Goal: Information Seeking & Learning: Learn about a topic

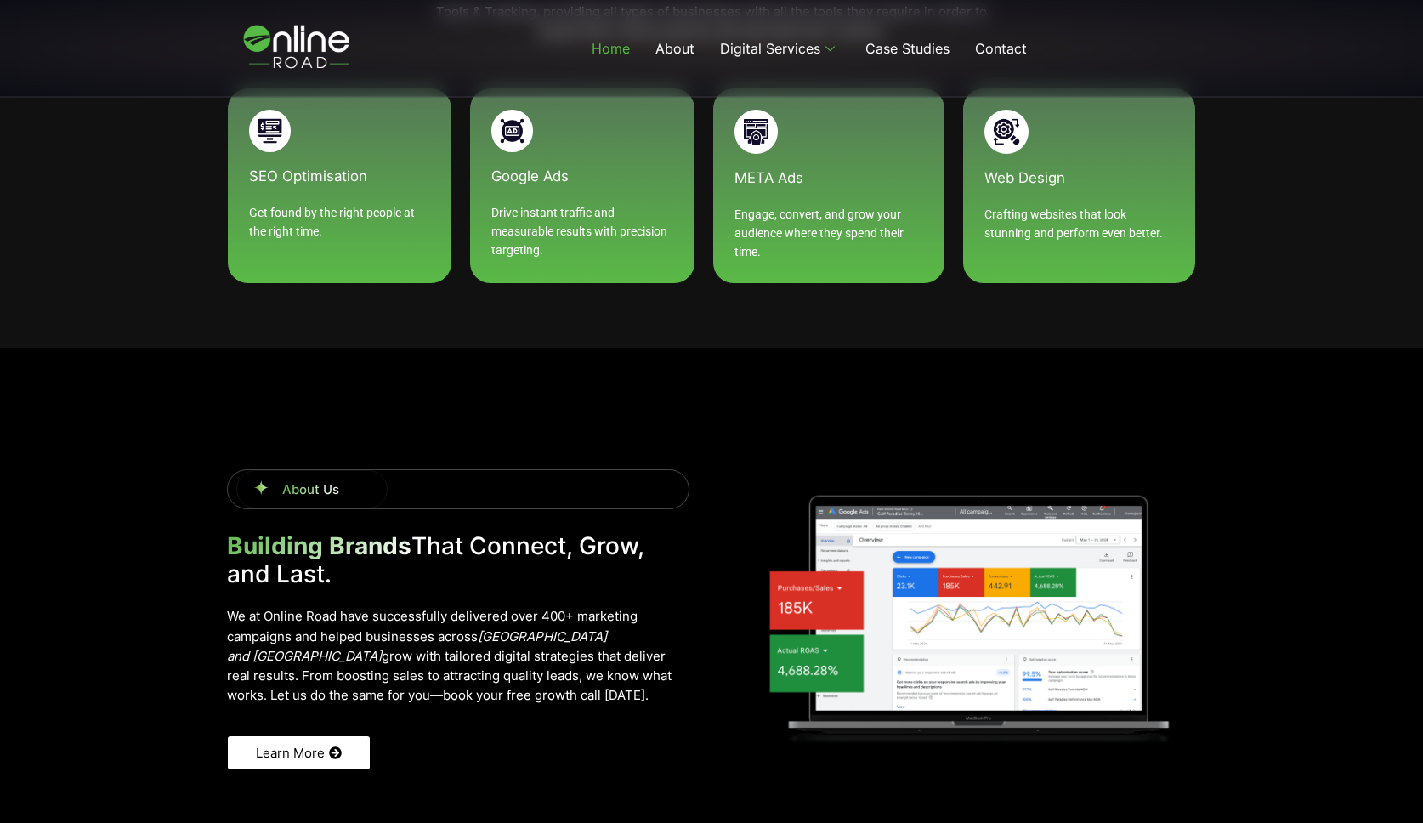
scroll to position [2145, 0]
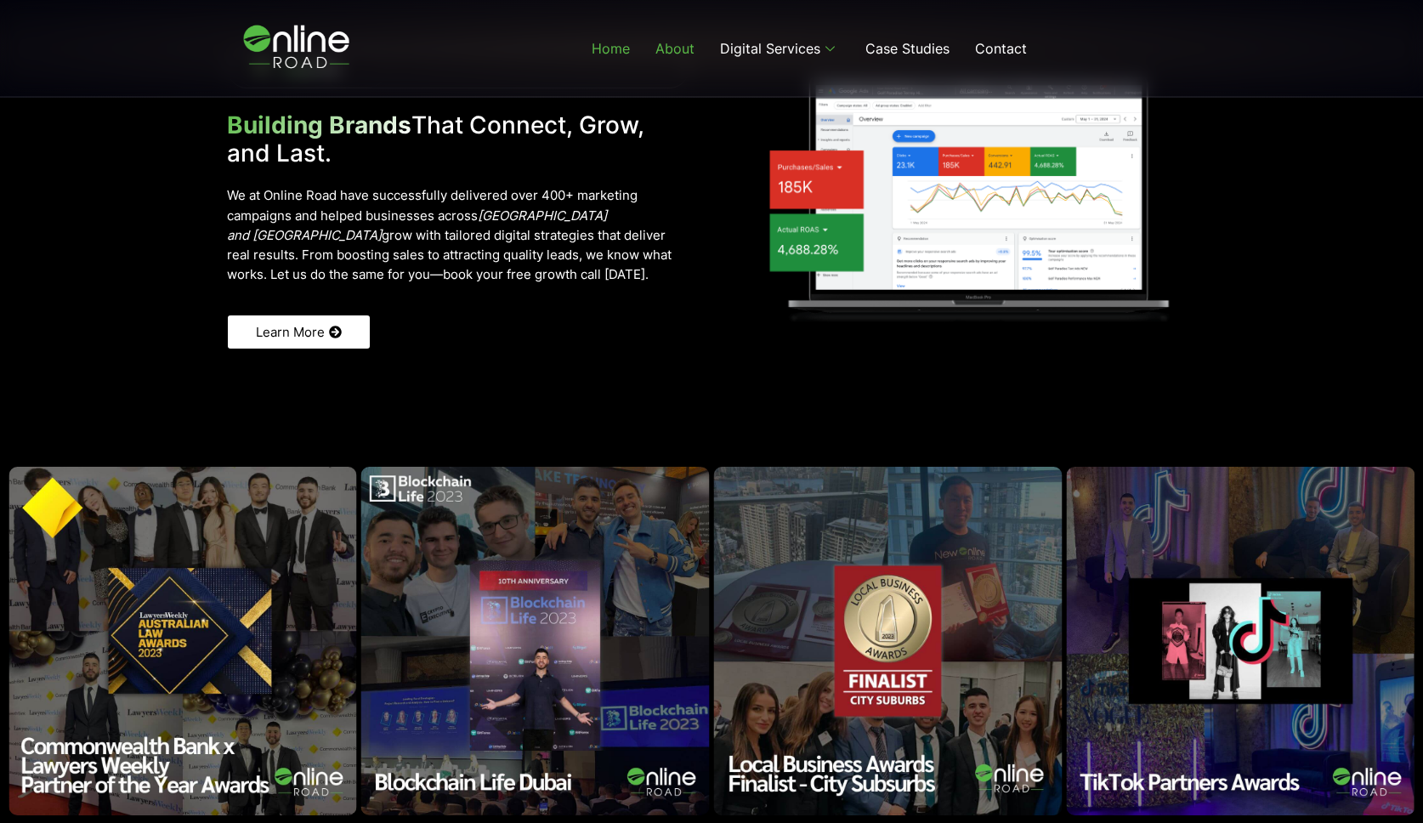
click at [659, 54] on link "About" at bounding box center [674, 48] width 65 height 68
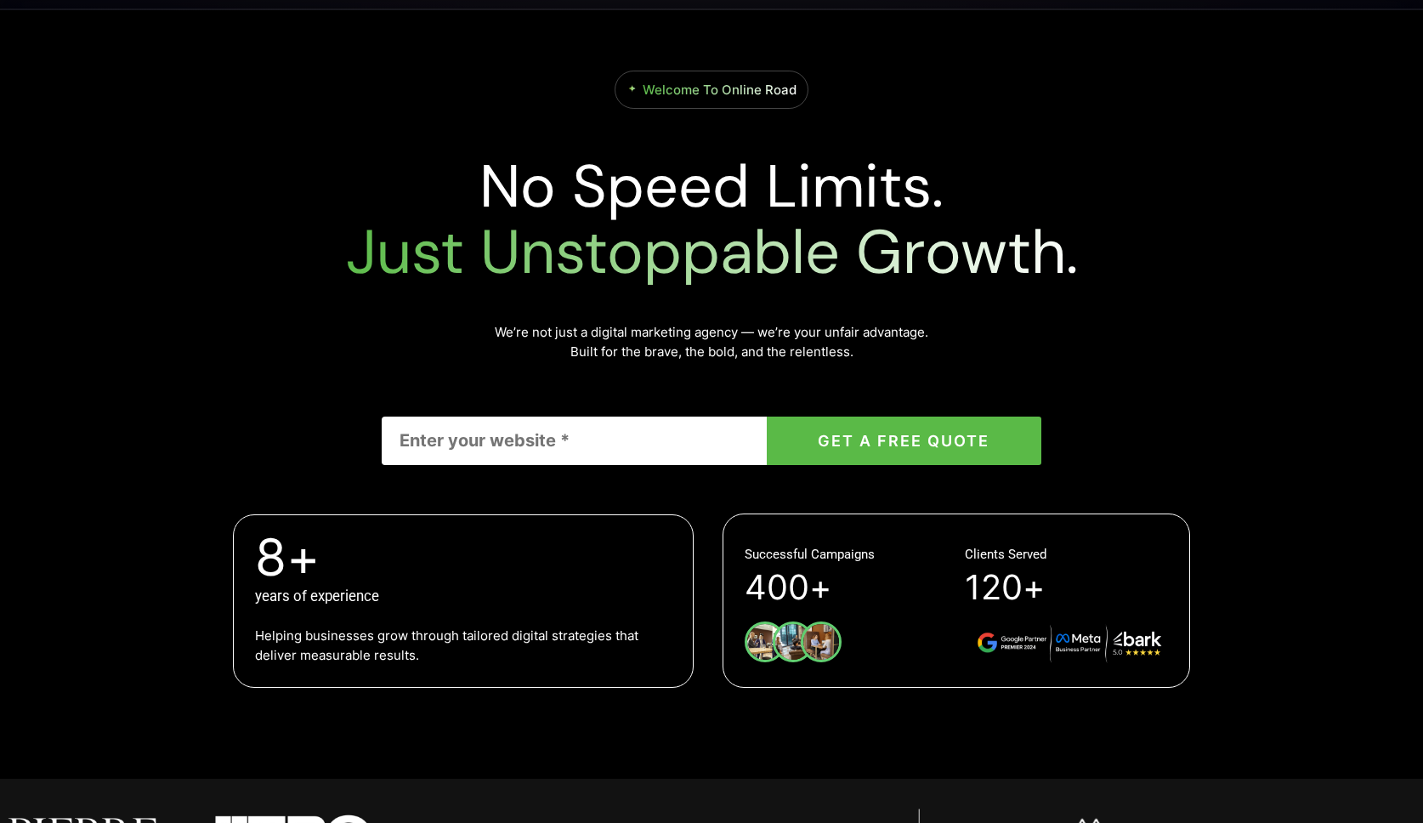
scroll to position [0, 0]
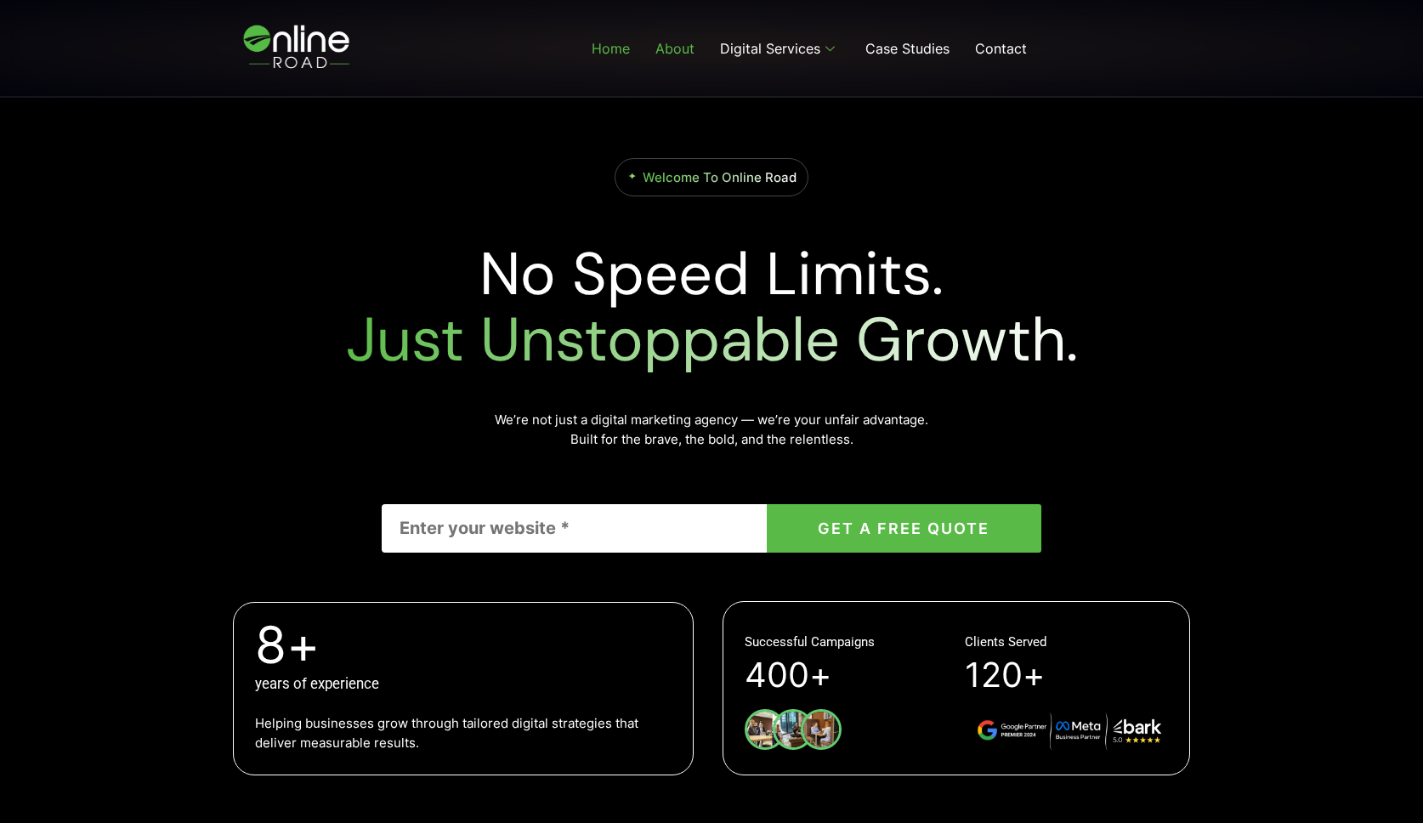
click at [680, 49] on link "About" at bounding box center [674, 48] width 65 height 68
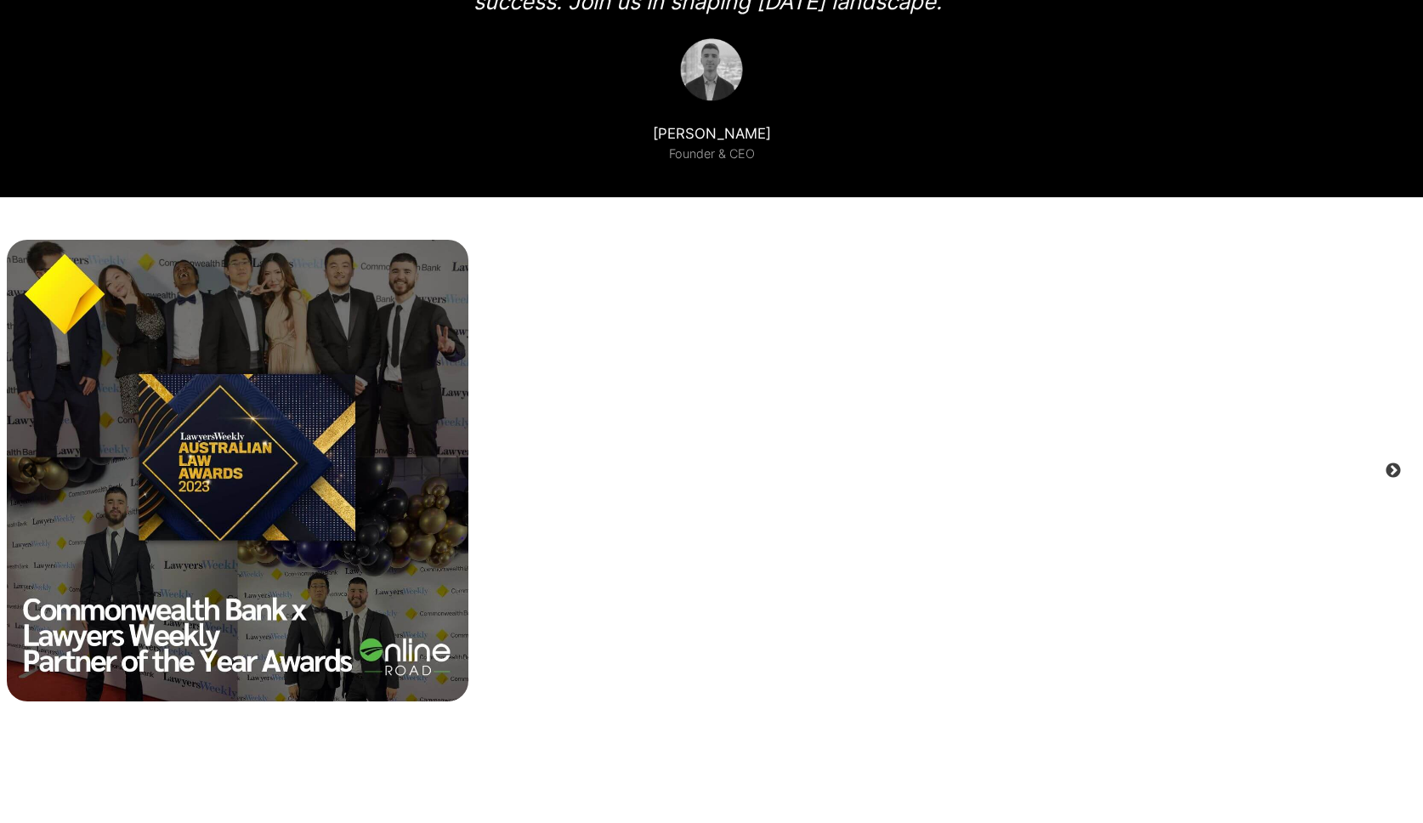
scroll to position [2124, 0]
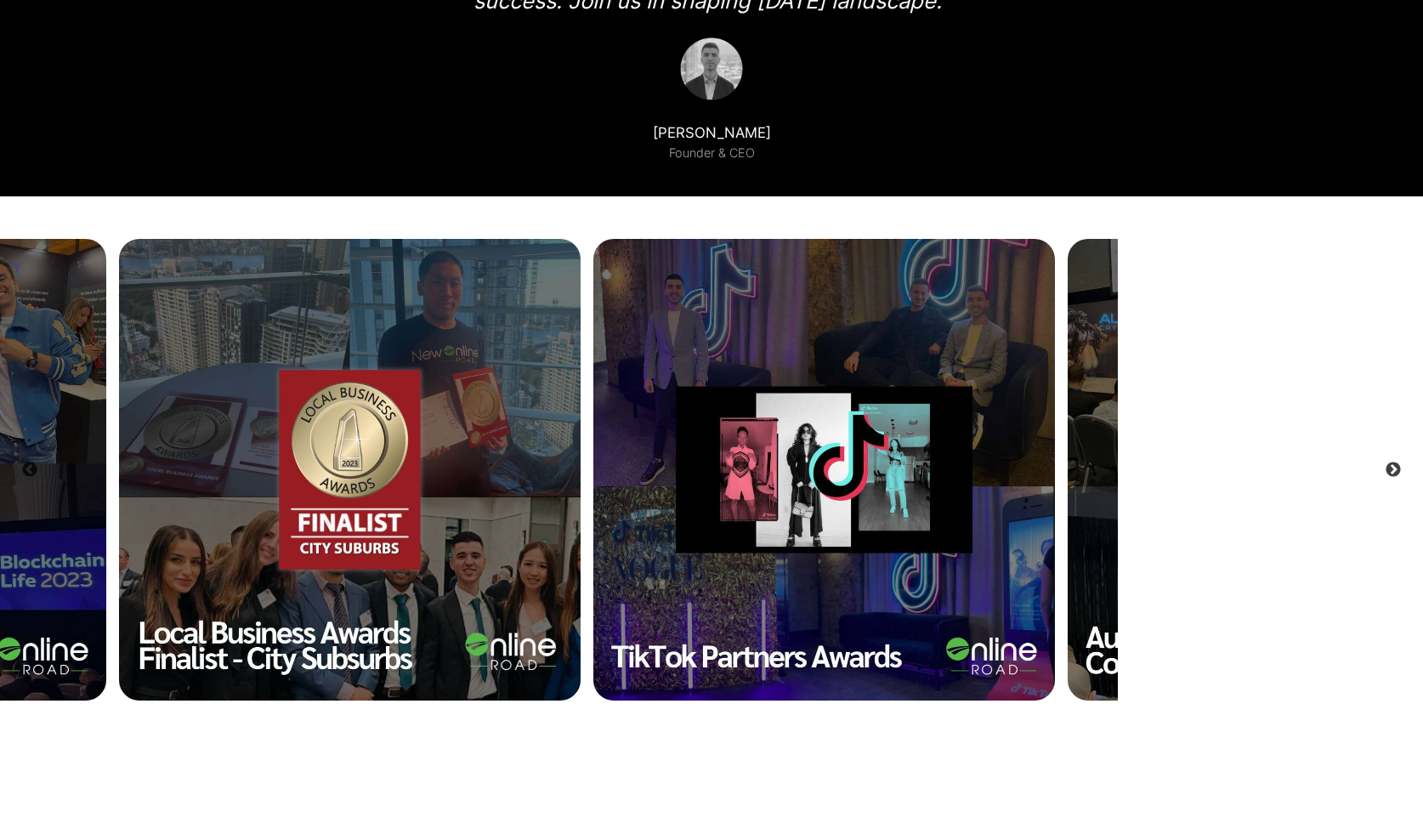
drag, startPoint x: 1134, startPoint y: 423, endPoint x: 504, endPoint y: 406, distance: 630.8
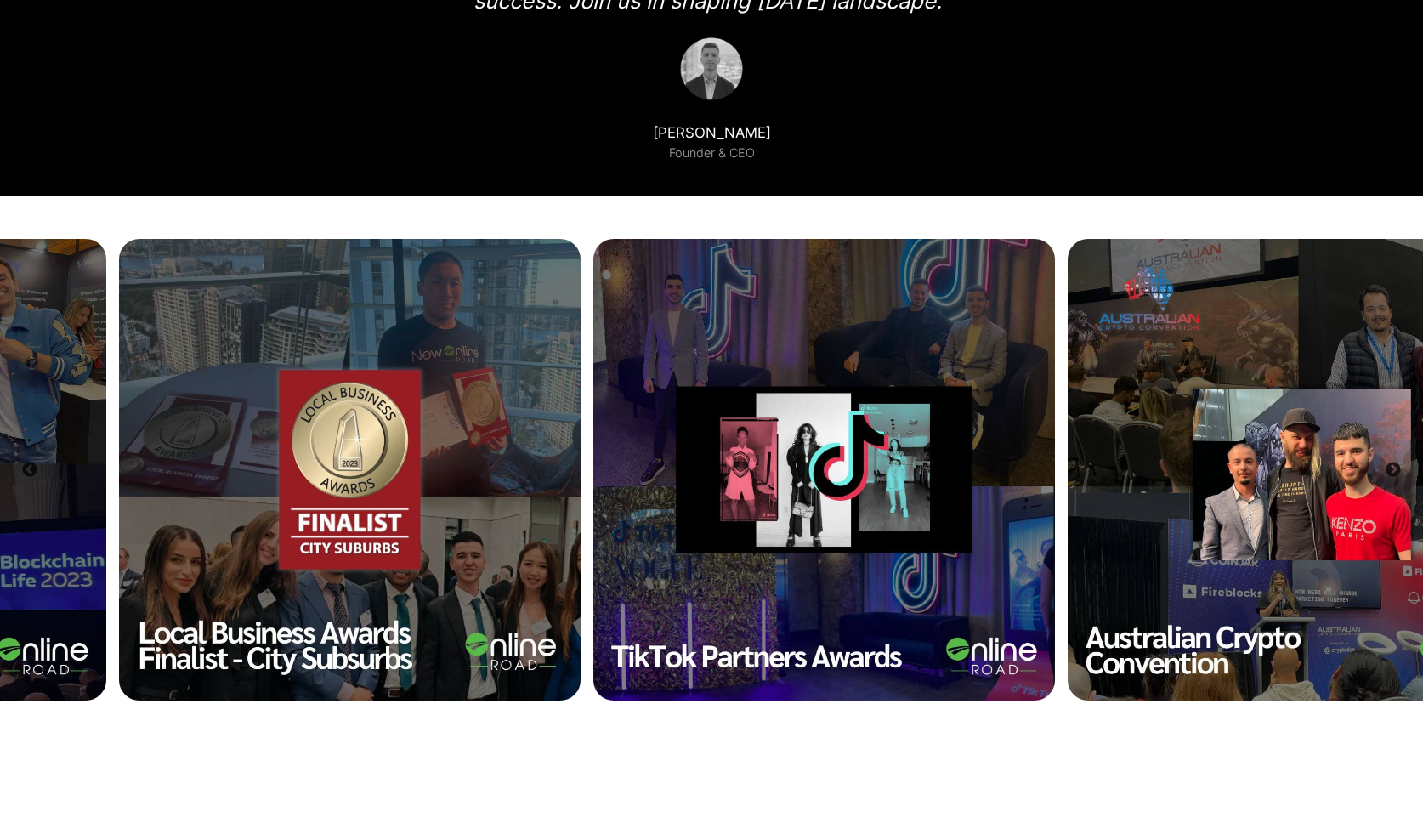
click at [123, 445] on img at bounding box center [349, 469] width 461 height 461
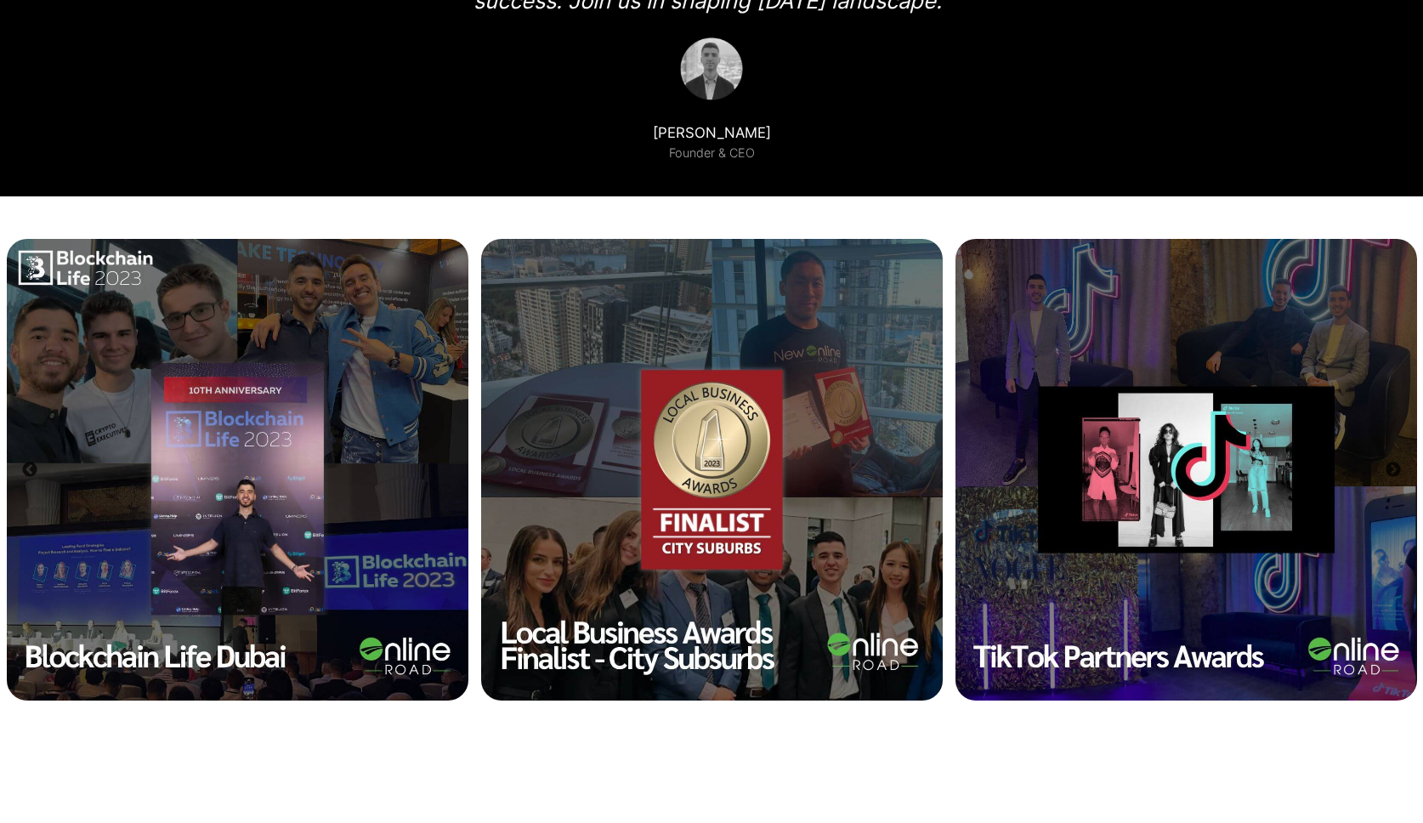
drag, startPoint x: 1201, startPoint y: 439, endPoint x: -12, endPoint y: 465, distance: 1212.9
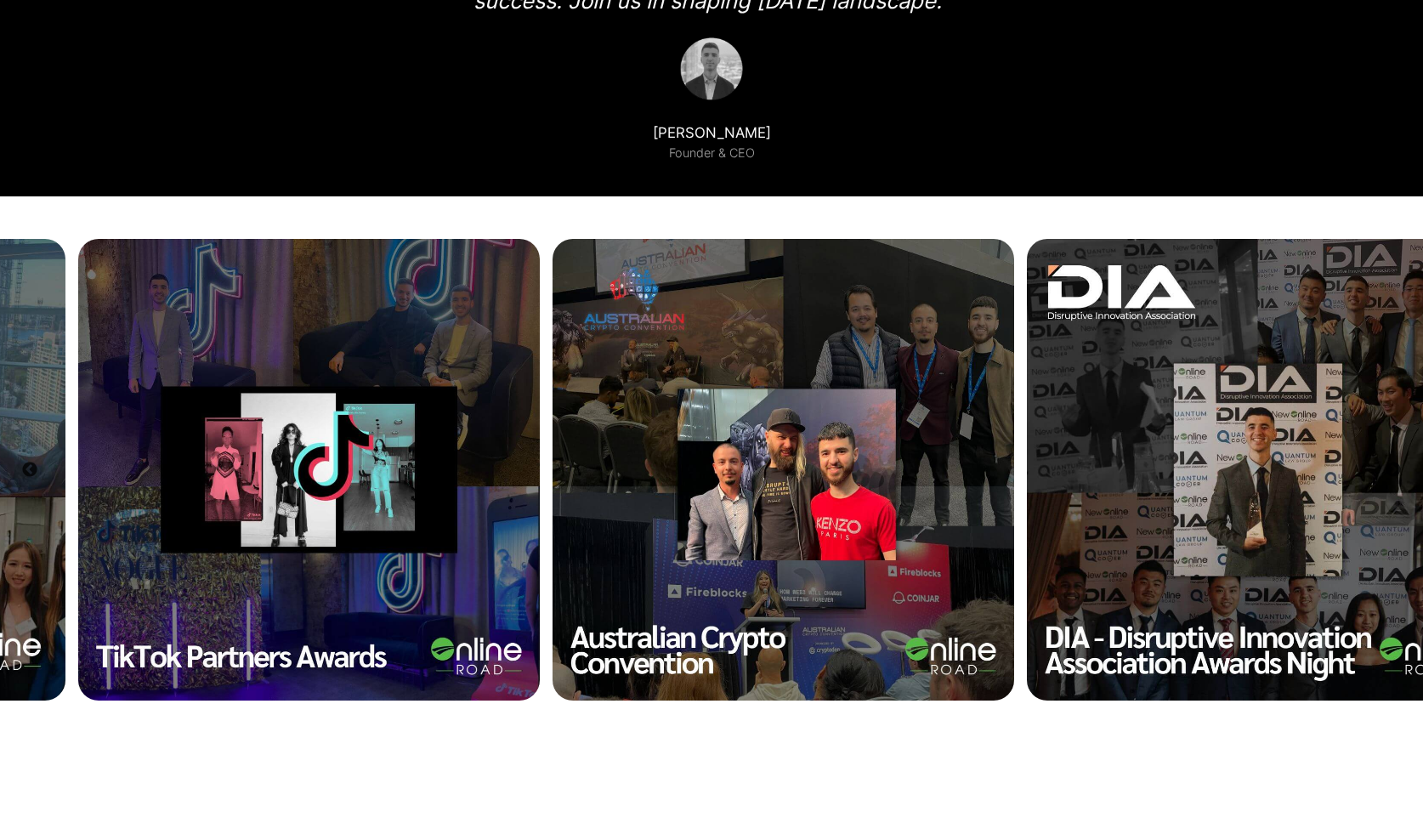
drag, startPoint x: 841, startPoint y: 464, endPoint x: -31, endPoint y: 465, distance: 871.9
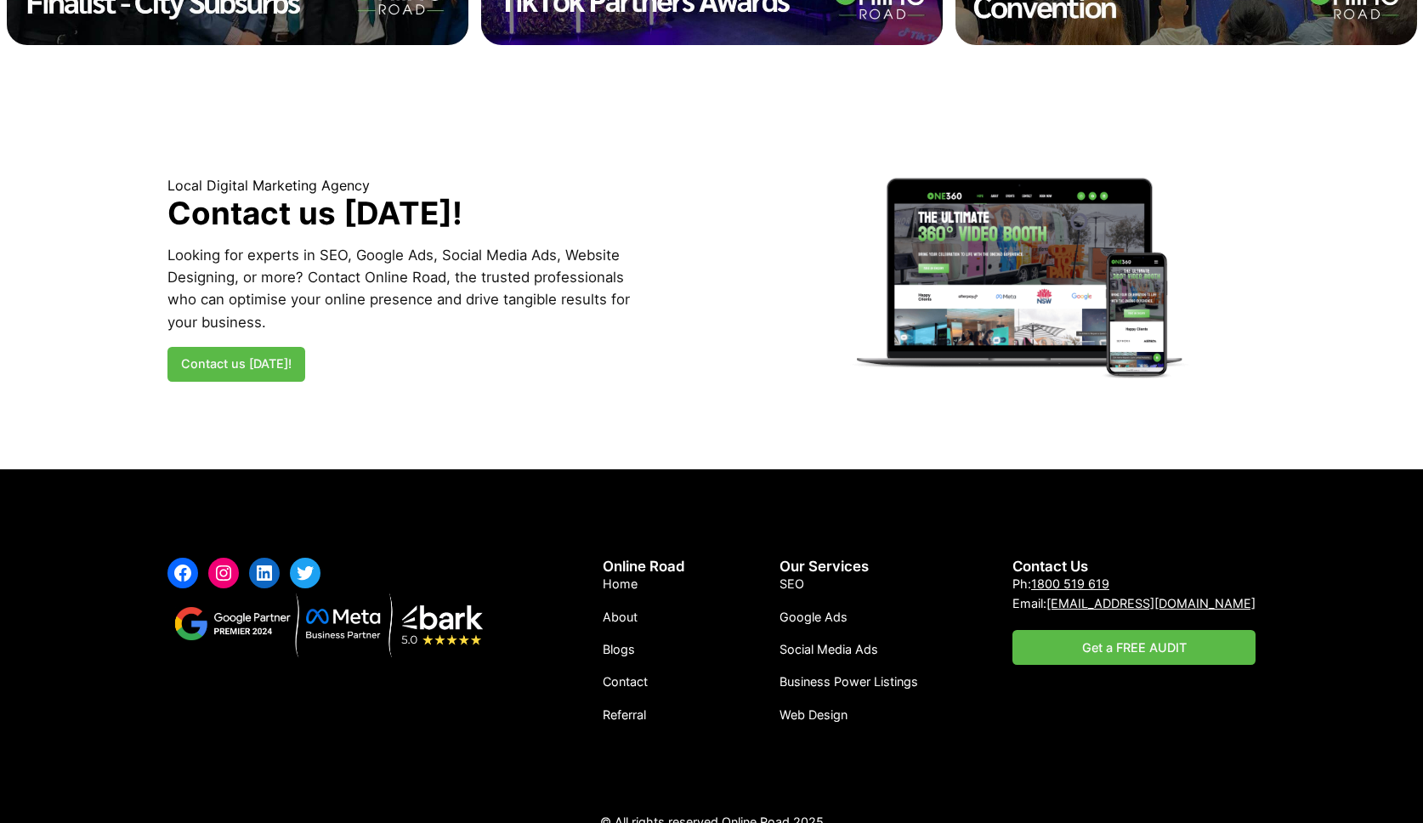
scroll to position [2801, 0]
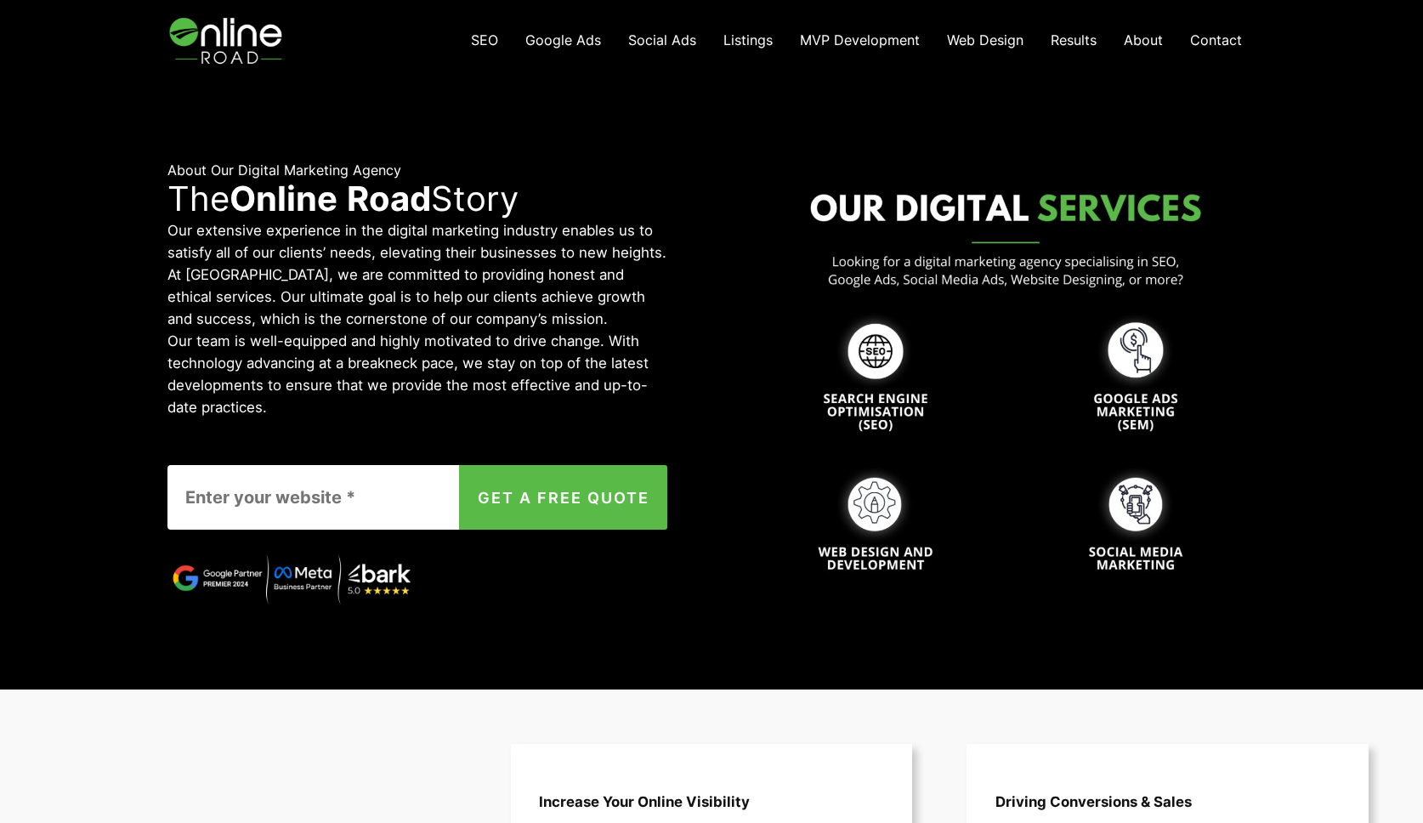
click at [505, 36] on link "SEO" at bounding box center [484, 40] width 54 height 35
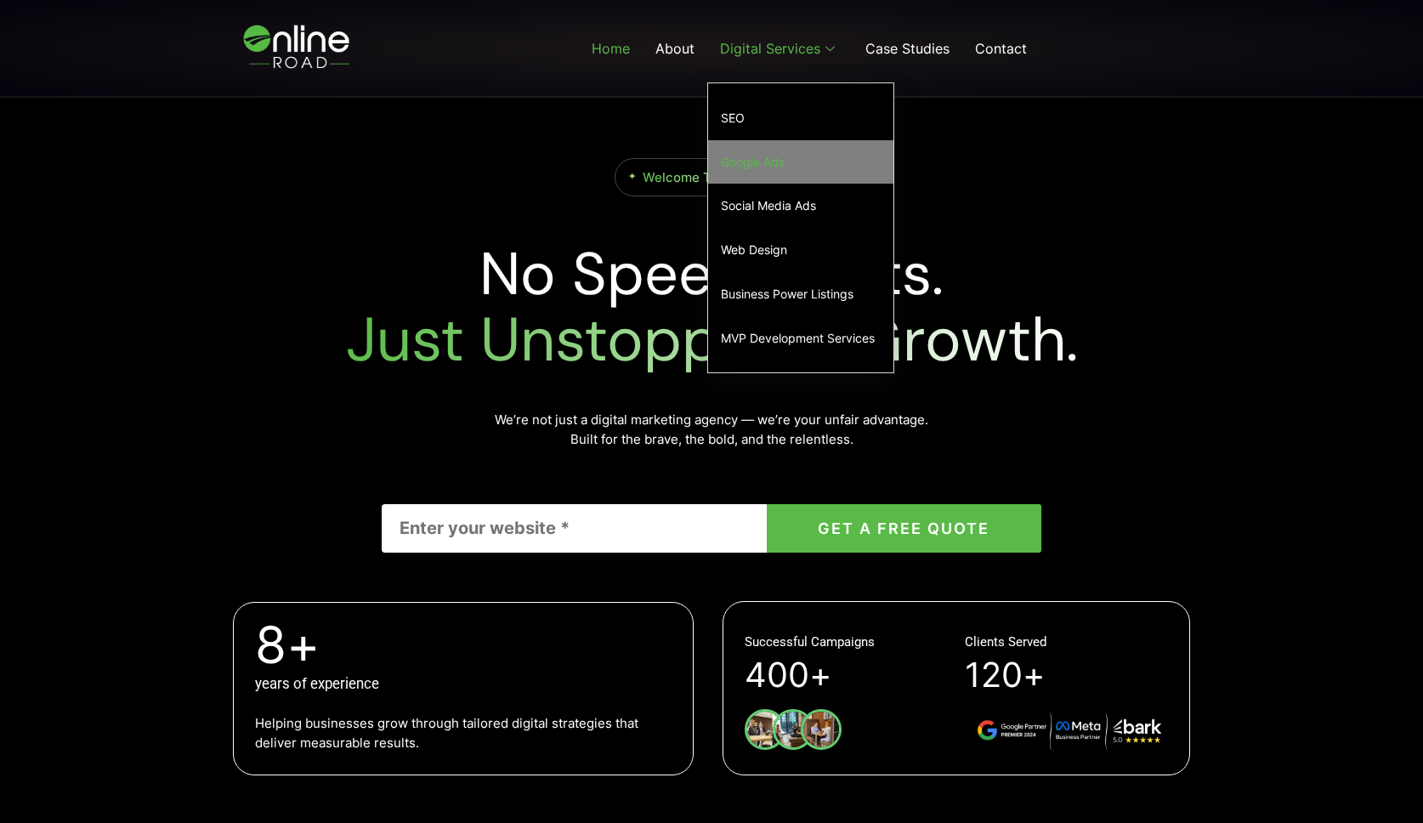
click at [733, 166] on link "Google Ads" at bounding box center [800, 162] width 185 height 44
